Goal: Check status: Check status

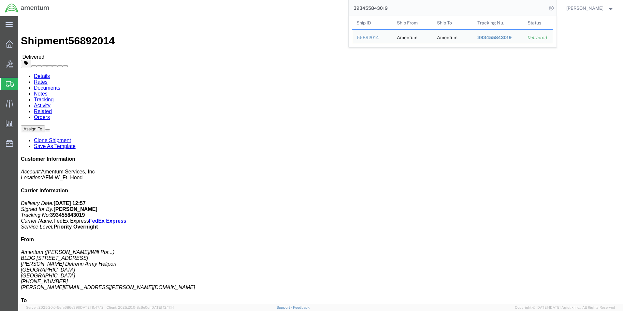
drag, startPoint x: 399, startPoint y: 8, endPoint x: 321, endPoint y: 13, distance: 78.3
click at [321, 13] on div "393455843019 Ship ID Ship From Ship To Tracking Nu. Status Ship ID 56892014 Shi…" at bounding box center [305, 8] width 502 height 16
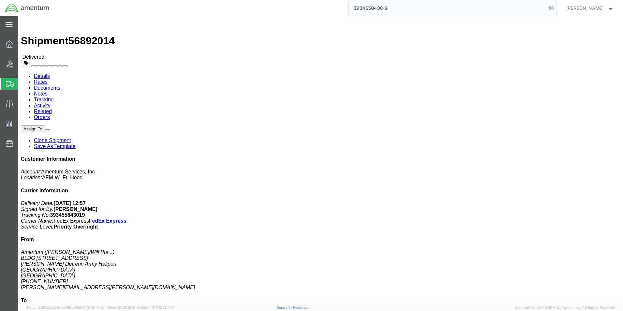
paste input "505579010"
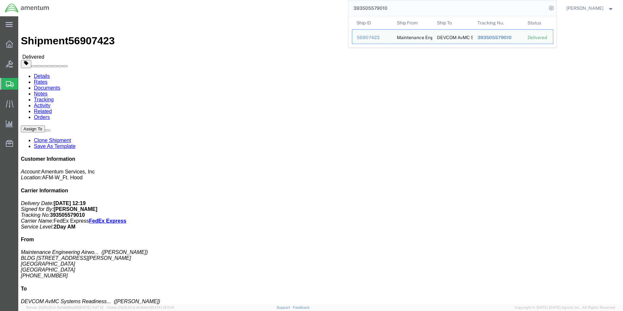
drag, startPoint x: 406, startPoint y: 10, endPoint x: 335, endPoint y: 10, distance: 70.4
click at [335, 10] on div "393505579010 Ship ID Ship From Ship To Tracking Nu. Status Ship ID 56907423 Shi…" at bounding box center [305, 8] width 502 height 16
paste input "471184141"
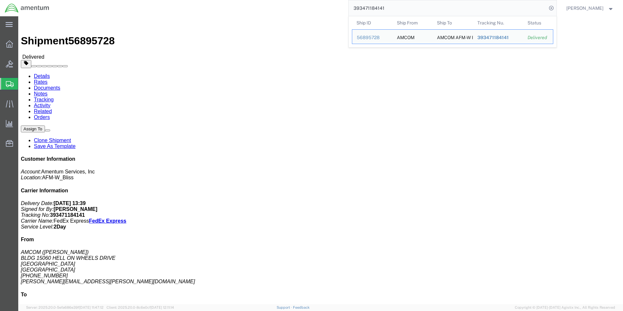
drag, startPoint x: 399, startPoint y: 6, endPoint x: 270, endPoint y: -4, distance: 129.4
click at [270, 0] on html "main_menu Created with Sketch. Collapse Menu Overview Bids Shipments Shipment M…" at bounding box center [311, 155] width 623 height 311
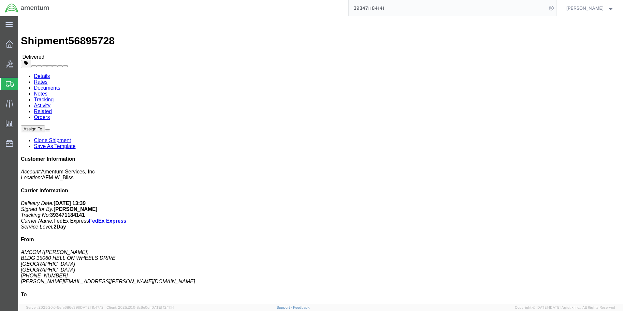
paste input "503484274"
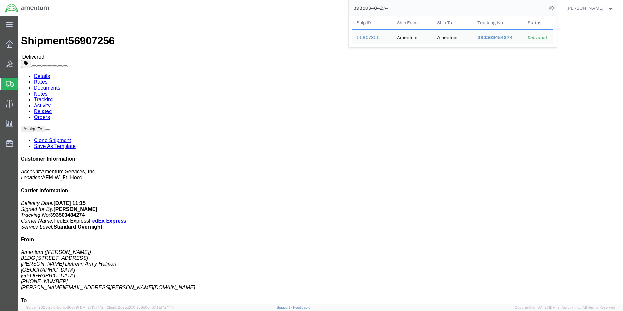
drag, startPoint x: 407, startPoint y: 7, endPoint x: 298, endPoint y: 10, distance: 108.8
click at [299, 9] on div "393503484274 Ship ID Ship From Ship To Tracking Nu. Status Ship ID 56907256 Shi…" at bounding box center [305, 8] width 502 height 16
paste input "69148683"
drag, startPoint x: 396, startPoint y: 9, endPoint x: 334, endPoint y: 10, distance: 61.9
click at [334, 10] on div "393569148683 Ship ID Ship From Ship To Tracking Nu. Status Ship ID 56928217 Shi…" at bounding box center [305, 8] width 502 height 16
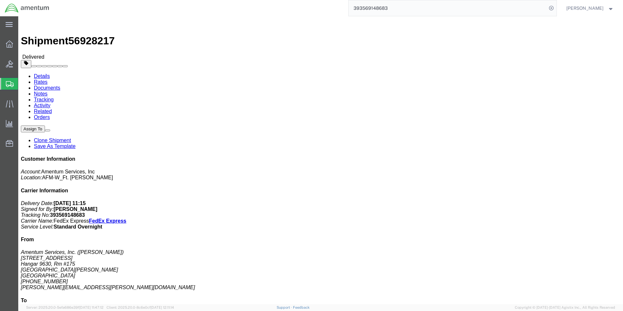
paste input "84753998"
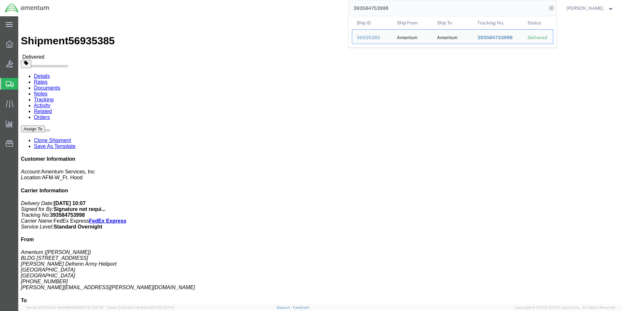
drag, startPoint x: 407, startPoint y: 10, endPoint x: 324, endPoint y: 9, distance: 83.1
click at [324, 9] on div "393584753998 Ship ID Ship From Ship To Tracking Nu. Status Ship ID 56935385 Shi…" at bounding box center [305, 8] width 502 height 16
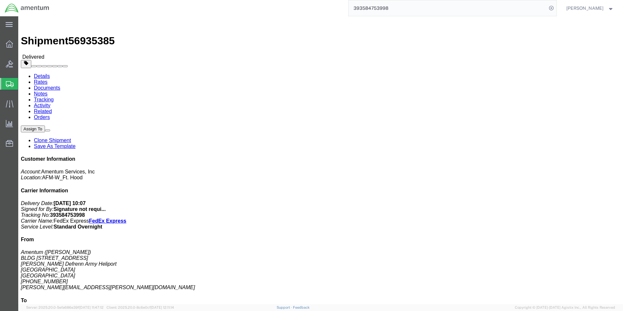
paste input "93304950"
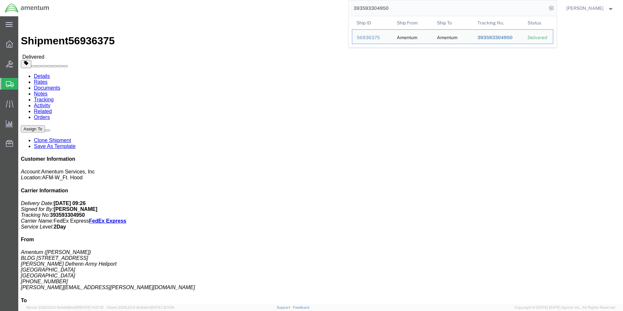
drag, startPoint x: 411, startPoint y: 11, endPoint x: 351, endPoint y: 11, distance: 59.9
click at [351, 11] on div "393593304950 Ship ID Ship From Ship To Tracking Nu. Status Ship ID 56936375 Shi…" at bounding box center [305, 8] width 502 height 16
paste input "45166974"
drag, startPoint x: 397, startPoint y: 8, endPoint x: 341, endPoint y: 8, distance: 56.4
click at [341, 8] on div "393451669740 Ship ID Ship From Ship To Tracking Nu. Status Ship ID 56891360 Shi…" at bounding box center [305, 8] width 502 height 16
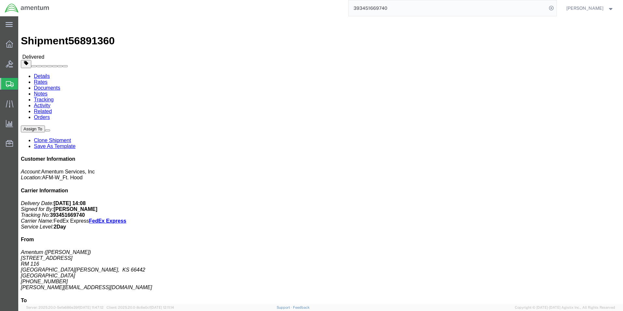
paste input "523093328"
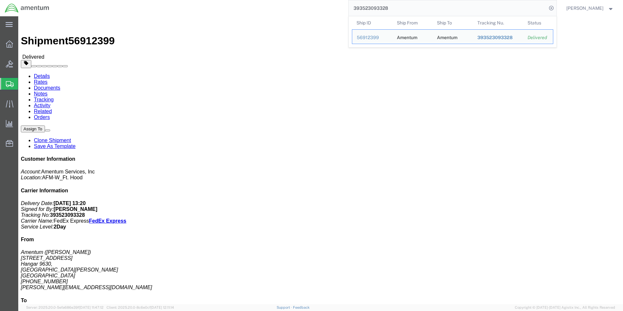
drag, startPoint x: 405, startPoint y: 8, endPoint x: 347, endPoint y: 14, distance: 57.7
click at [347, 14] on div "393523093328 Ship ID Ship From Ship To Tracking Nu. Status Ship ID 56912399 Shi…" at bounding box center [305, 8] width 502 height 16
paste input "722540809"
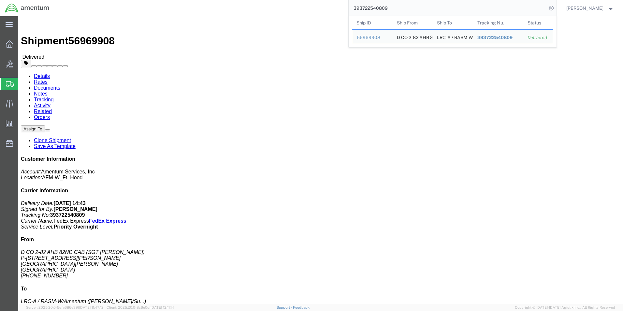
drag, startPoint x: 406, startPoint y: 10, endPoint x: 318, endPoint y: 10, distance: 87.3
click at [318, 10] on div "393722540809 Ship ID Ship From Ship To Tracking Nu. Status Ship ID 56969908 Shi…" at bounding box center [305, 8] width 502 height 16
paste input "562959200"
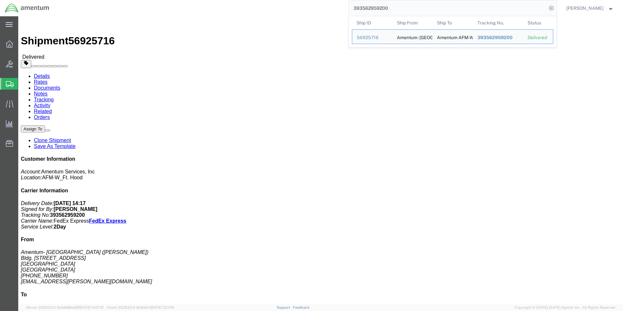
drag, startPoint x: 404, startPoint y: 11, endPoint x: 324, endPoint y: 11, distance: 79.5
click at [324, 11] on div "393562959200 Ship ID Ship From Ship To Tracking Nu. Status Ship ID 56925716 Shi…" at bounding box center [305, 8] width 502 height 16
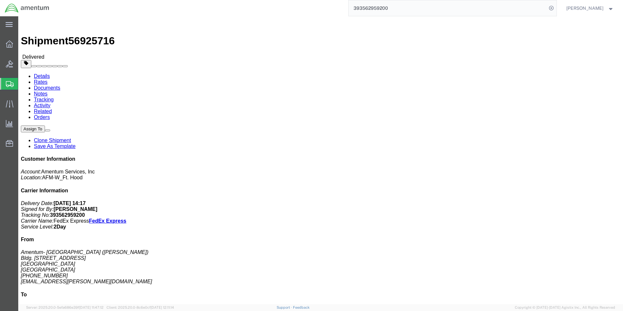
paste input "04812386"
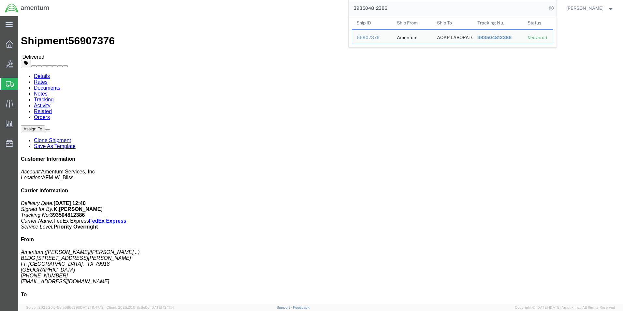
drag, startPoint x: 395, startPoint y: 8, endPoint x: 324, endPoint y: 11, distance: 70.5
click at [325, 11] on div "393504812386 Ship ID Ship From Ship To Tracking Nu. Status Ship ID 56907376 Shi…" at bounding box center [305, 8] width 502 height 16
paste input "637210657"
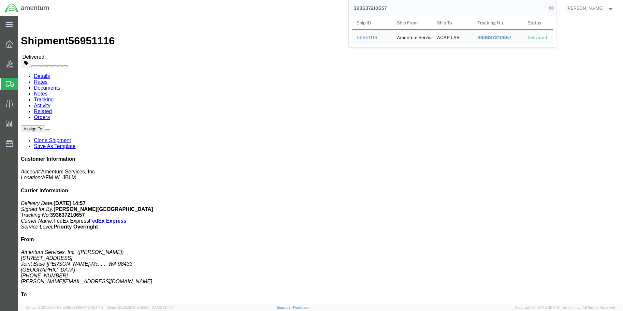
drag, startPoint x: 419, startPoint y: 10, endPoint x: 304, endPoint y: 12, distance: 115.7
click at [304, 10] on div "393637210657 Ship ID Ship From Ship To Tracking Nu. Status Ship ID 56951116 Shi…" at bounding box center [305, 8] width 502 height 16
paste input "472752344"
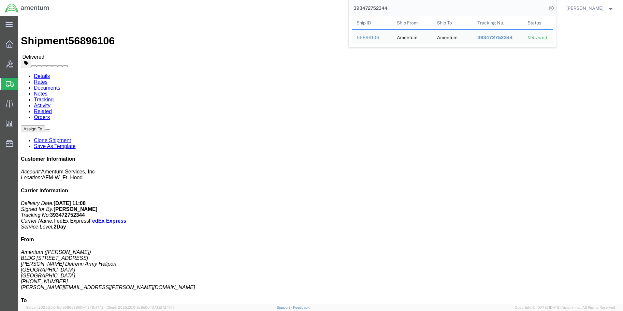
drag, startPoint x: 403, startPoint y: 9, endPoint x: 334, endPoint y: 9, distance: 69.4
click at [333, 9] on div "393472752344 Ship ID Ship From Ship To Tracking Nu. Status Ship ID 56896106 Shi…" at bounding box center [305, 8] width 502 height 16
paste input "648365399"
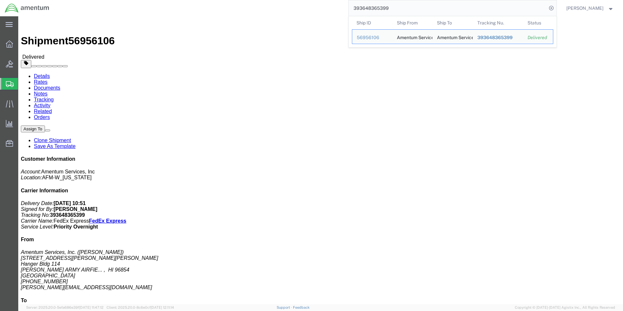
drag, startPoint x: 407, startPoint y: 7, endPoint x: 288, endPoint y: 7, distance: 118.9
click at [288, 7] on div "393648365399 Ship ID Ship From Ship To Tracking Nu. Status Ship ID 56956106 Shi…" at bounding box center [305, 8] width 502 height 16
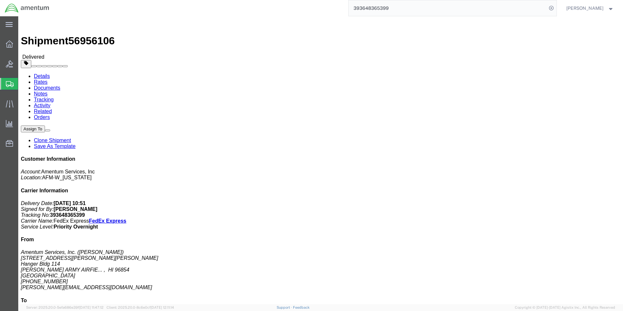
paste input "54795342"
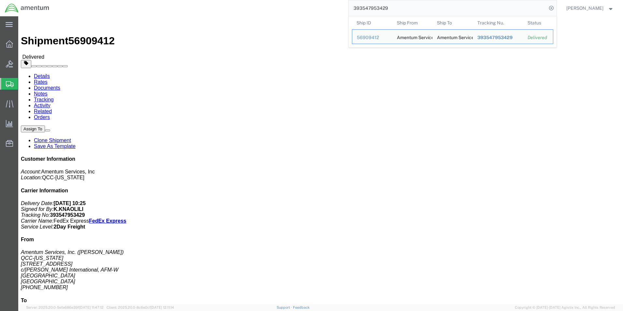
drag, startPoint x: 401, startPoint y: 11, endPoint x: 336, endPoint y: 11, distance: 65.2
click at [336, 11] on div "393547953429 Ship ID Ship From Ship To Tracking Nu. Status Ship ID 56909412 Shi…" at bounding box center [305, 8] width 502 height 16
paste input "67221286"
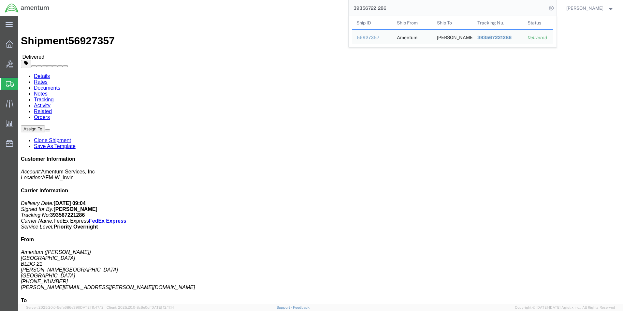
drag, startPoint x: 451, startPoint y: 7, endPoint x: 439, endPoint y: 9, distance: 12.2
click at [451, 7] on input "393567221286" at bounding box center [448, 8] width 198 height 16
click at [439, 9] on input "393567221286" at bounding box center [448, 8] width 198 height 16
drag, startPoint x: 333, startPoint y: 9, endPoint x: 301, endPoint y: 9, distance: 31.9
click at [301, 9] on div "393567221286 Ship ID Ship From Ship To Tracking Nu. Status Ship ID 56927357 Shi…" at bounding box center [305, 8] width 502 height 16
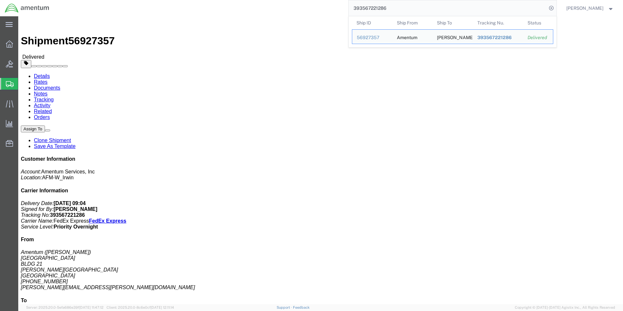
paste input "89846291"
drag, startPoint x: 413, startPoint y: 7, endPoint x: 414, endPoint y: 11, distance: 3.6
click at [413, 7] on input "393589846291" at bounding box center [448, 8] width 198 height 16
drag, startPoint x: 414, startPoint y: 11, endPoint x: 335, endPoint y: 12, distance: 78.8
click at [337, 11] on div "393589846291 Ship ID Ship From Ship To Tracking Nu. Status Ship ID 56935512 Shi…" at bounding box center [305, 8] width 502 height 16
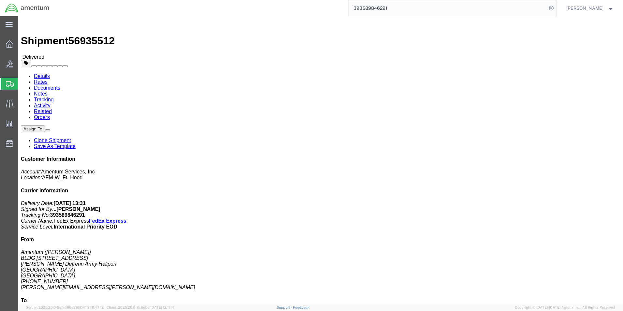
paste input "468574"
paste input "393546857491"
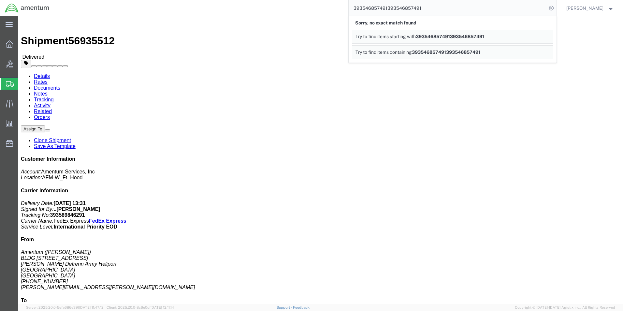
drag, startPoint x: 446, startPoint y: 7, endPoint x: 269, endPoint y: 12, distance: 176.6
click at [269, 12] on div "393546857491393546857491 Sorry, no exact match found Try to find items starting…" at bounding box center [305, 8] width 502 height 16
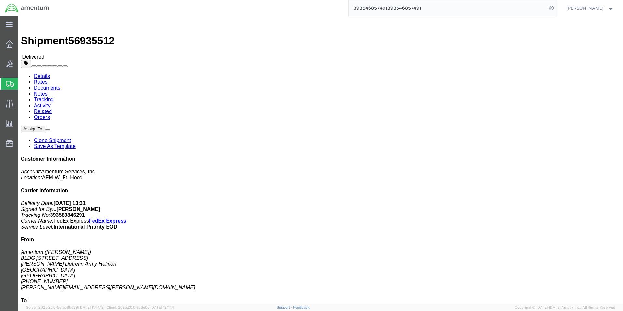
paste input "search"
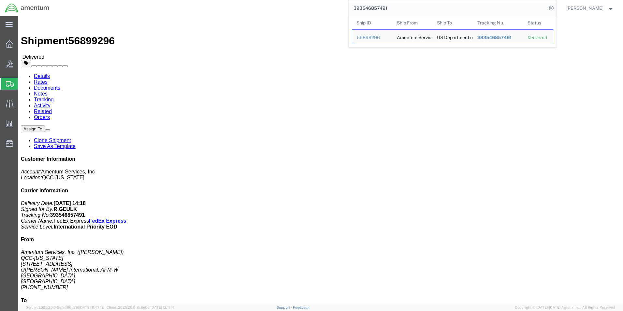
drag, startPoint x: 413, startPoint y: 10, endPoint x: 320, endPoint y: 10, distance: 93.5
click at [413, 10] on input "393546857491" at bounding box center [448, 8] width 198 height 16
click at [320, 10] on div "393546857491 Ship ID Ship From Ship To Tracking Nu. Status Ship ID 56899296 Shi…" at bounding box center [305, 8] width 502 height 16
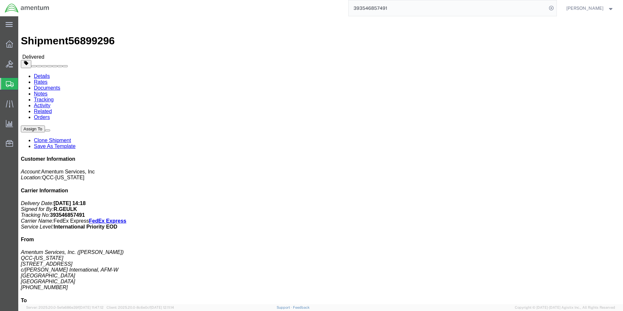
paste input "95350024"
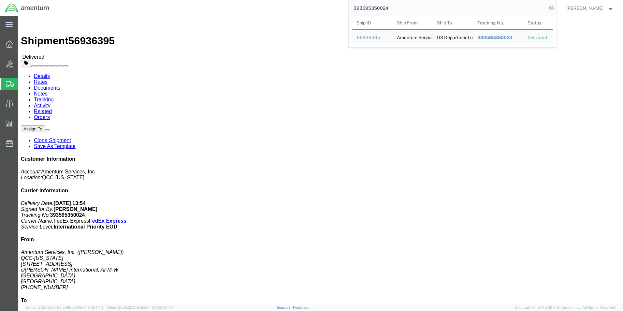
drag, startPoint x: 435, startPoint y: 9, endPoint x: 366, endPoint y: 7, distance: 68.8
click at [435, 9] on input "393595350024" at bounding box center [448, 8] width 198 height 16
drag, startPoint x: 366, startPoint y: 7, endPoint x: 331, endPoint y: 7, distance: 35.2
click at [329, 7] on div "393595350024 Ship ID Ship From Ship To Tracking Nu. Status Ship ID 56936395 Shi…" at bounding box center [305, 8] width 502 height 16
paste input "468444150"
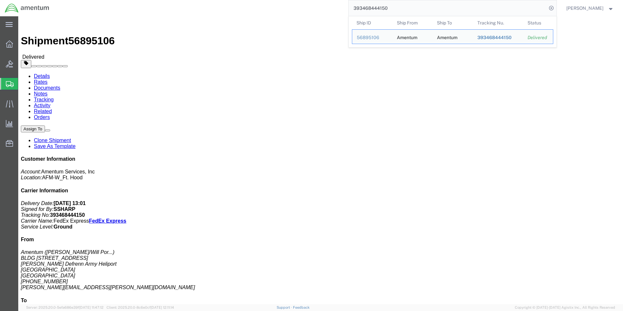
drag, startPoint x: 409, startPoint y: 7, endPoint x: 324, endPoint y: 9, distance: 84.4
click at [324, 8] on div "393468444150 Ship ID Ship From Ship To Tracking Nu. Status Ship ID 56895106 Shi…" at bounding box center [305, 8] width 502 height 16
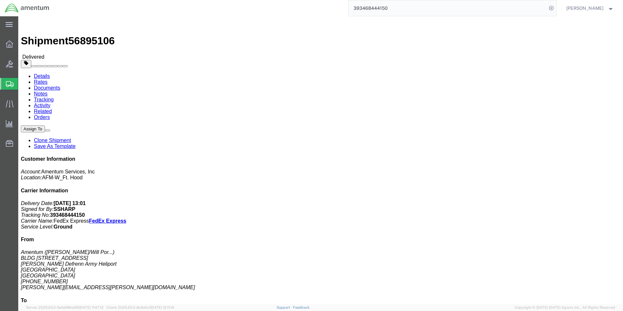
paste input "6983398"
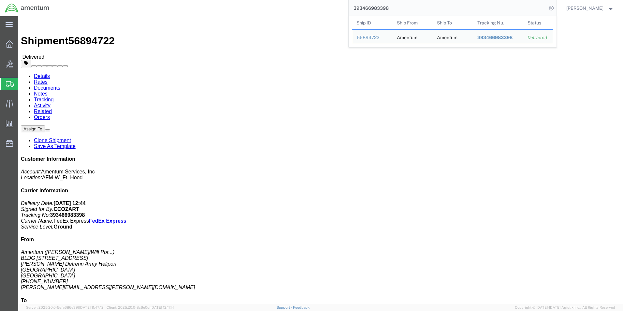
drag, startPoint x: 401, startPoint y: 8, endPoint x: 307, endPoint y: 10, distance: 94.2
click at [307, 8] on div "393466983398 Ship ID Ship From Ship To Tracking Nu. Status Ship ID 56894722 Shi…" at bounding box center [305, 8] width 502 height 16
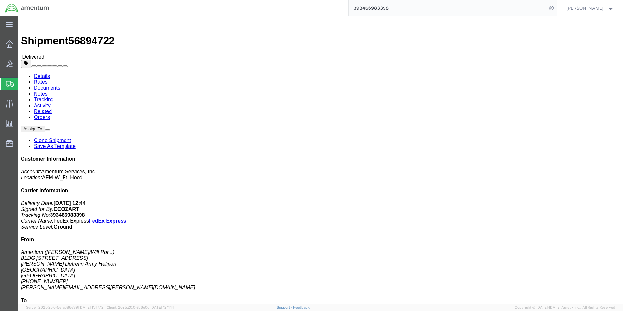
paste input "342574782"
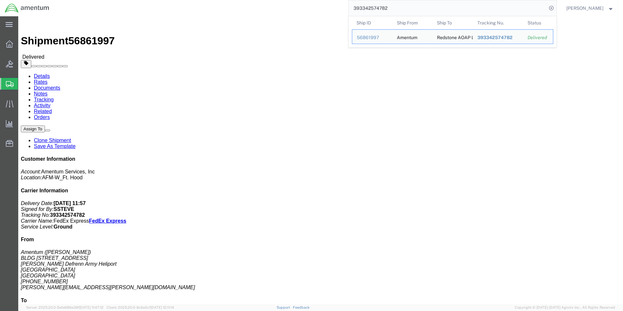
drag, startPoint x: 412, startPoint y: 9, endPoint x: 344, endPoint y: 10, distance: 68.1
click at [345, 9] on div "393342574782 Ship ID Ship From Ship To Tracking Nu. Status Ship ID 56861997 Shi…" at bounding box center [305, 8] width 502 height 16
paste input "92415010"
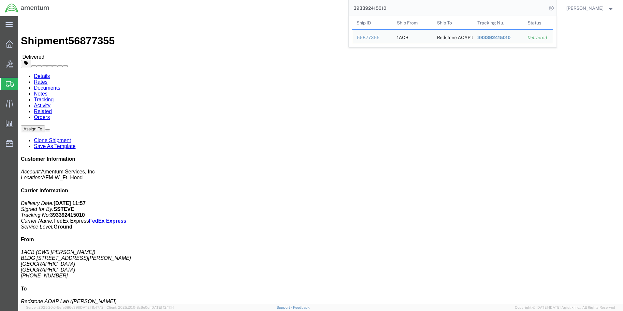
drag, startPoint x: 403, startPoint y: 10, endPoint x: 339, endPoint y: 6, distance: 64.6
click at [339, 6] on div "393392415010 Ship ID Ship From Ship To Tracking Nu. Status Ship ID 56877355 Shi…" at bounding box center [305, 8] width 502 height 16
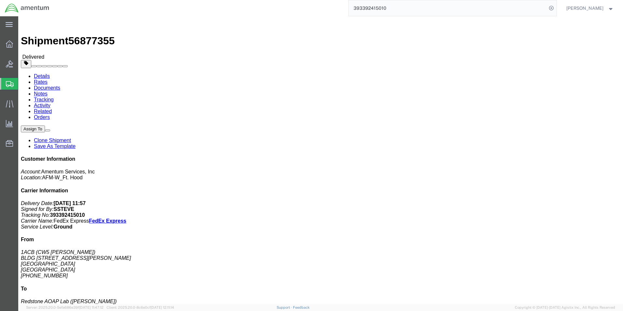
paste input "6085801"
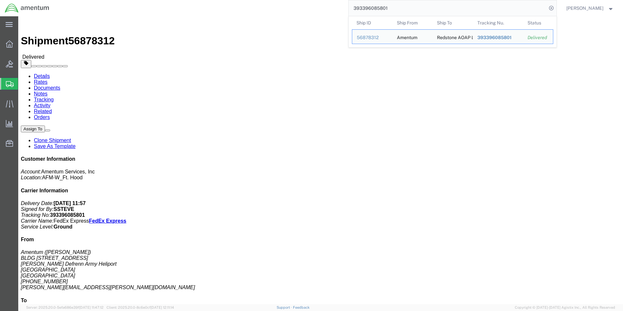
drag, startPoint x: 407, startPoint y: 8, endPoint x: 323, endPoint y: 8, distance: 84.0
click at [323, 8] on div "393396085801 Ship ID Ship From Ship To Tracking Nu. Status Ship ID 56878312 Shi…" at bounding box center [305, 8] width 502 height 16
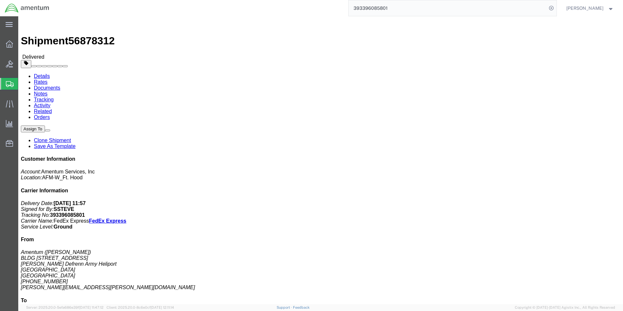
paste input "2380478573"
type input "392380478573"
